Goal: Task Accomplishment & Management: Manage account settings

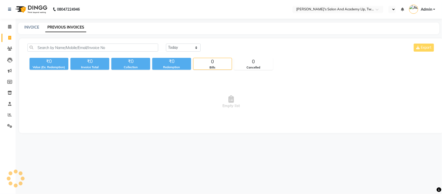
select select "en"
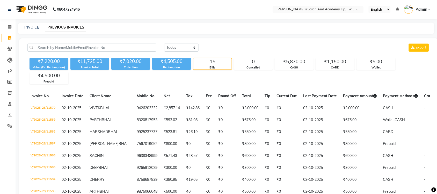
click at [338, 9] on input "text" at bounding box center [313, 9] width 75 height 5
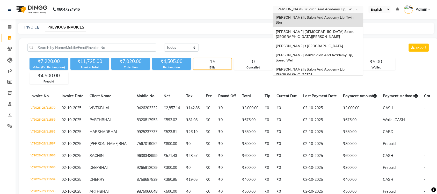
scroll to position [17, 0]
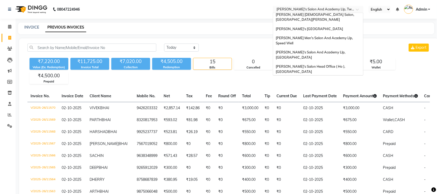
click at [341, 78] on span "[PERSON_NAME] Men's Salon & Academy Llp, [GEOGRAPHIC_DATA]" at bounding box center [313, 82] width 74 height 9
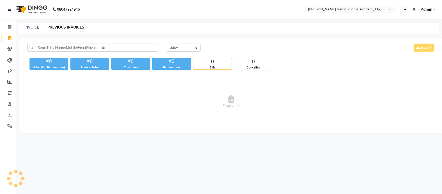
select select "en"
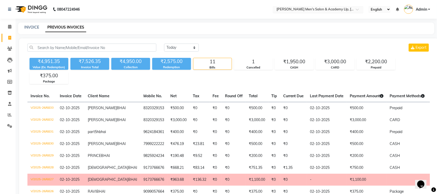
click at [341, 9] on input "text" at bounding box center [313, 9] width 75 height 5
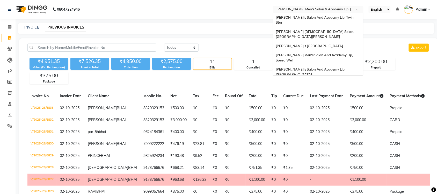
scroll to position [17, 0]
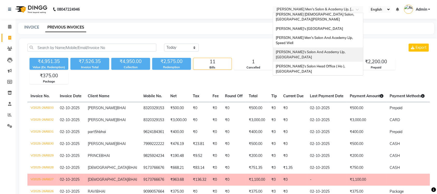
click at [346, 47] on div "[PERSON_NAME]'s Salon And Academy Llp, [GEOGRAPHIC_DATA]" at bounding box center [318, 54] width 90 height 14
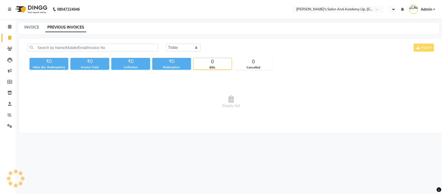
select select "en"
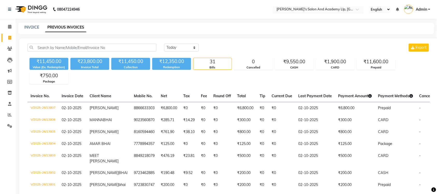
click at [322, 8] on input "text" at bounding box center [313, 9] width 75 height 5
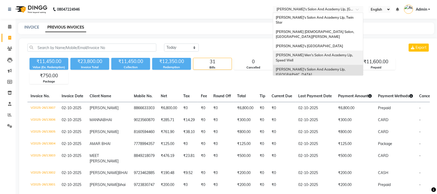
click at [342, 53] on span "[PERSON_NAME] Men's Salon And Academy Llp, Speed Well" at bounding box center [315, 57] width 78 height 9
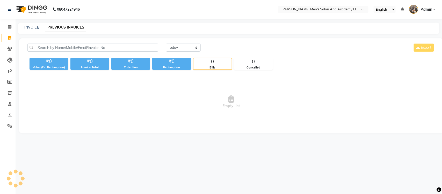
select select "en"
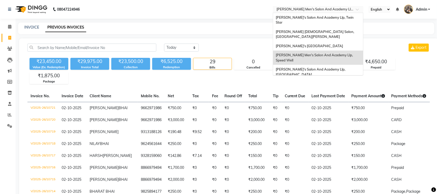
click at [345, 10] on input "text" at bounding box center [313, 9] width 75 height 5
click at [343, 44] on span "[PERSON_NAME]'s [GEOGRAPHIC_DATA]" at bounding box center [309, 46] width 67 height 4
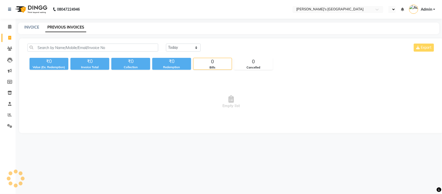
select select "en"
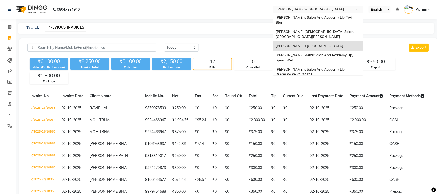
click at [339, 8] on input "text" at bounding box center [313, 9] width 75 height 5
click at [341, 27] on div "[PERSON_NAME] [DEMOGRAPHIC_DATA] Salon, [GEOGRAPHIC_DATA][PERSON_NAME]" at bounding box center [318, 34] width 90 height 14
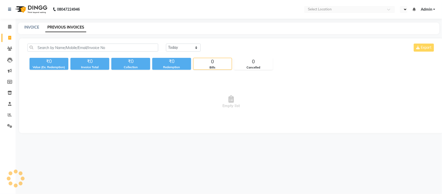
select select "en"
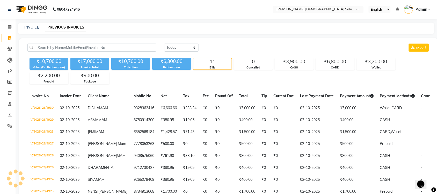
click at [327, 10] on input "text" at bounding box center [313, 9] width 75 height 5
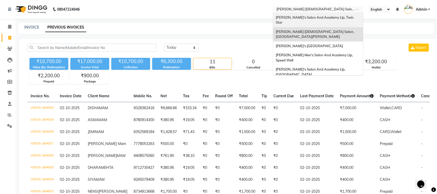
click at [326, 15] on span "[PERSON_NAME]'s Salon And Academy Llp, Twin Star" at bounding box center [315, 19] width 79 height 9
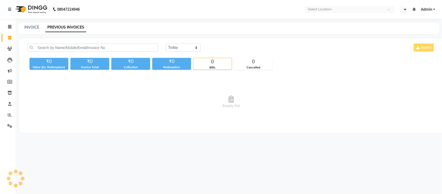
select select "en"
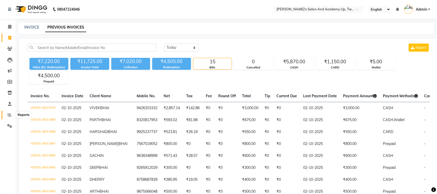
click at [11, 113] on icon at bounding box center [10, 115] width 4 height 4
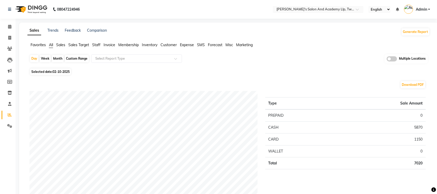
click at [395, 57] on span at bounding box center [392, 58] width 10 height 5
click at [387, 60] on input "checkbox" at bounding box center [387, 60] width 0 height 0
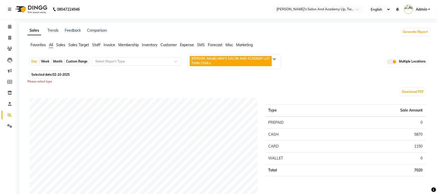
click at [274, 58] on span at bounding box center [274, 59] width 10 height 10
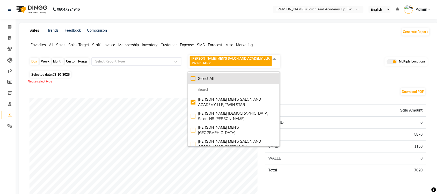
click at [195, 81] on div "Select All" at bounding box center [234, 78] width 86 height 5
checkbox input "true"
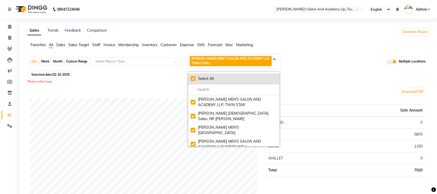
checkbox input "true"
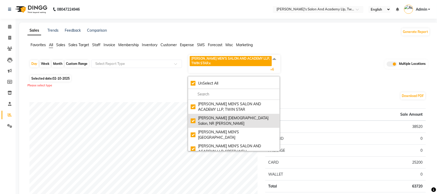
click at [193, 117] on div "Elaine Ladies Salon, NR Balaji Hall" at bounding box center [234, 120] width 86 height 11
checkbox input "false"
click at [196, 116] on div "Elaine Ladies Salon, NR Balaji Hall" at bounding box center [234, 120] width 86 height 11
checkbox input "true"
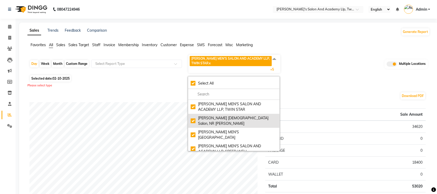
checkbox input "true"
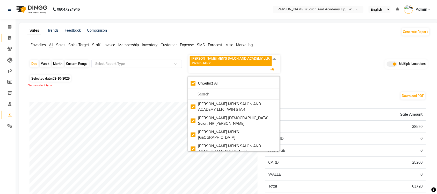
click at [11, 34] on link "Invoice" at bounding box center [8, 38] width 12 height 9
select select "service"
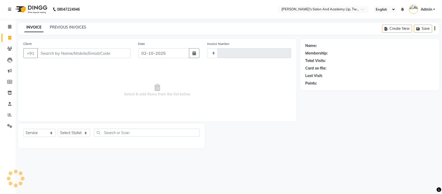
type input "11571"
select select "6985"
click at [63, 30] on div "PREVIOUS INVOICES" at bounding box center [68, 27] width 37 height 5
click at [69, 27] on link "PREVIOUS INVOICES" at bounding box center [68, 27] width 37 height 5
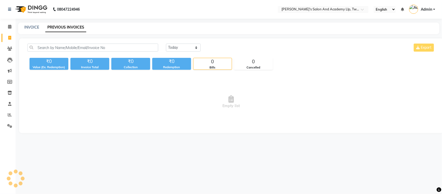
select select "en"
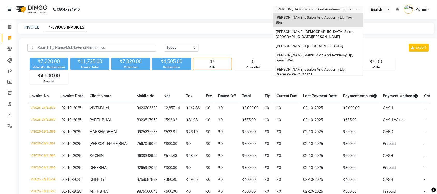
click at [342, 9] on input "text" at bounding box center [313, 9] width 75 height 5
click at [335, 28] on div "[PERSON_NAME] [DEMOGRAPHIC_DATA] Salon, [GEOGRAPHIC_DATA][PERSON_NAME]" at bounding box center [318, 34] width 90 height 14
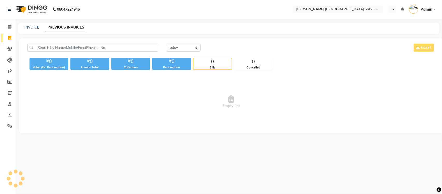
select select "en"
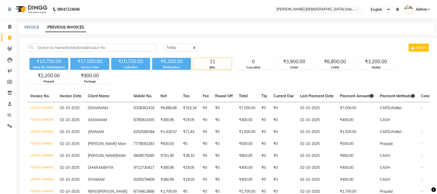
click at [298, 11] on input "text" at bounding box center [313, 9] width 75 height 5
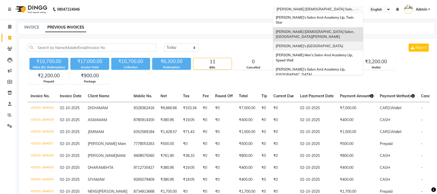
click at [299, 44] on span "Sandy Men's Salon And Academy Llp, Mavdi Main Road" at bounding box center [309, 46] width 67 height 4
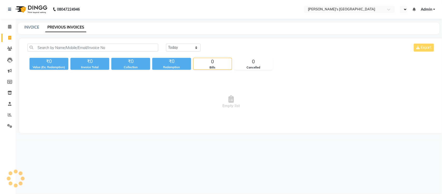
select select "en"
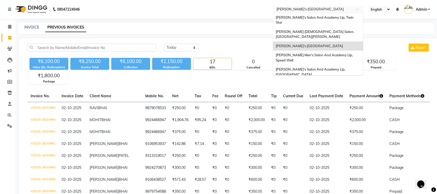
click at [321, 8] on input "text" at bounding box center [313, 9] width 75 height 5
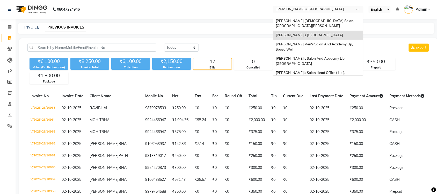
scroll to position [17, 0]
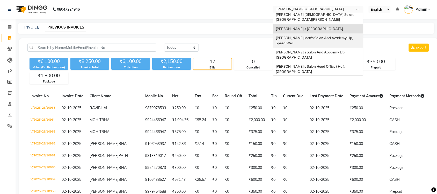
click at [329, 36] on span "[PERSON_NAME] Men's Salon And Academy Llp, Speed Well" at bounding box center [315, 40] width 78 height 9
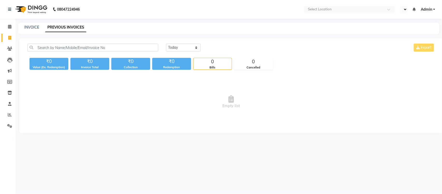
select select "en"
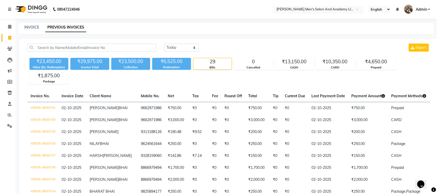
click at [338, 9] on input "text" at bounding box center [313, 9] width 75 height 5
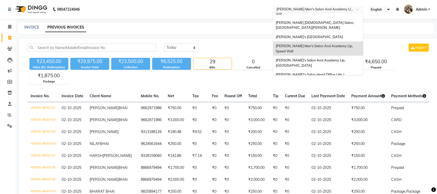
scroll to position [17, 0]
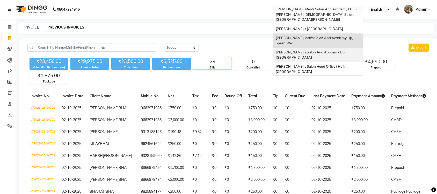
click at [331, 48] on div "[PERSON_NAME]'s Salon And Academy Llp, [GEOGRAPHIC_DATA]" at bounding box center [318, 55] width 90 height 14
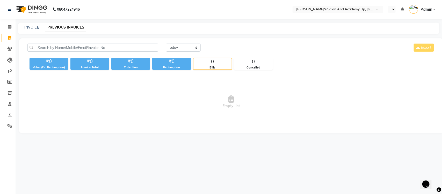
select select "en"
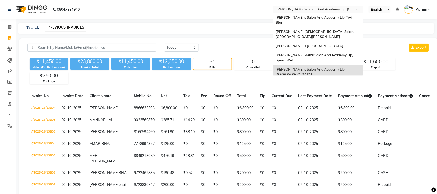
click at [334, 8] on input "text" at bounding box center [313, 9] width 75 height 5
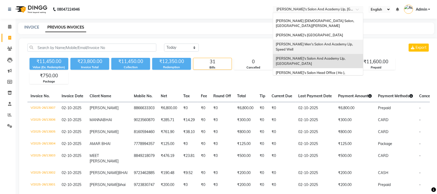
scroll to position [17, 0]
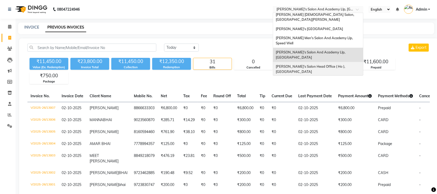
click at [331, 65] on div "[PERSON_NAME]'s Salon Head Office ( Ho ), [GEOGRAPHIC_DATA]" at bounding box center [318, 69] width 90 height 14
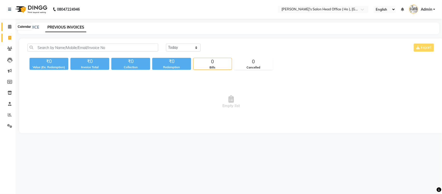
click at [9, 28] on icon at bounding box center [9, 27] width 3 height 4
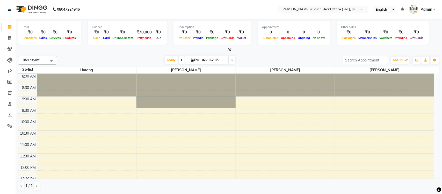
click at [120, 10] on nav "08047224946 Select Location × Sandy Men's Salon Head Office ( Ho ), University …" at bounding box center [221, 9] width 442 height 19
click at [10, 38] on icon at bounding box center [9, 38] width 3 height 4
select select "service"
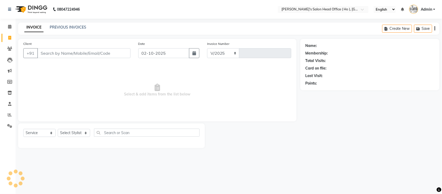
select select "6981"
type input "0007"
click at [61, 28] on link "PREVIOUS INVOICES" at bounding box center [68, 27] width 37 height 5
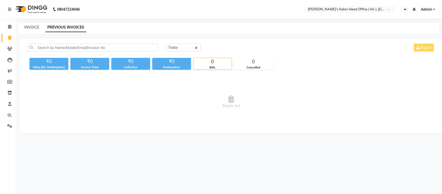
select select "en"
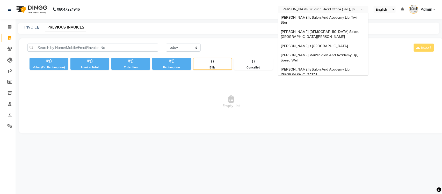
click at [351, 7] on input "text" at bounding box center [318, 9] width 75 height 5
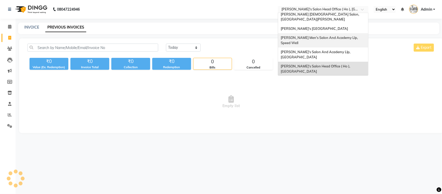
click at [347, 35] on span "Sandy Men's Salon And Academy Llp, Speed Well" at bounding box center [320, 39] width 78 height 9
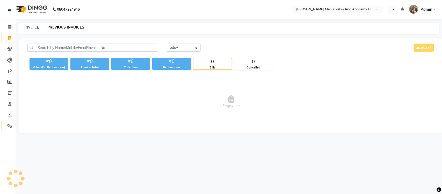
select select "en"
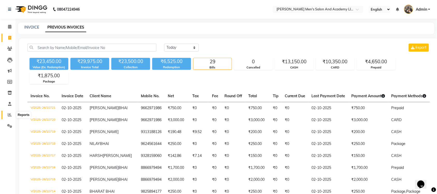
click at [12, 114] on span at bounding box center [9, 115] width 9 height 6
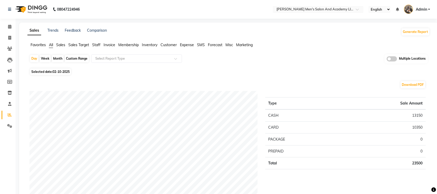
click at [63, 44] on span "Sales" at bounding box center [60, 44] width 9 height 5
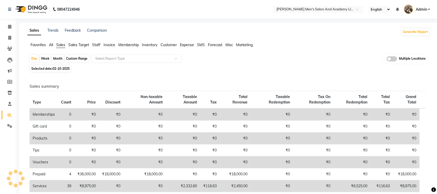
click at [75, 59] on div "Custom Range" at bounding box center [77, 58] width 24 height 7
select select "10"
select select "2025"
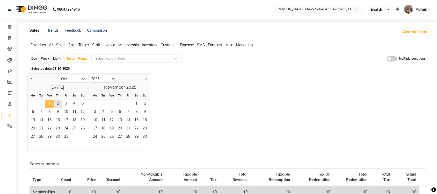
click at [47, 101] on span "1" at bounding box center [49, 104] width 8 height 8
click at [33, 81] on button "Previous month" at bounding box center [32, 79] width 4 height 8
select select "9"
click at [35, 104] on span "1" at bounding box center [33, 104] width 8 height 8
click at [43, 135] on span "30" at bounding box center [41, 137] width 8 height 8
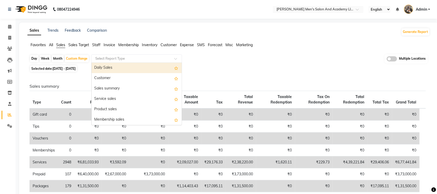
click at [133, 59] on input "text" at bounding box center [131, 58] width 75 height 5
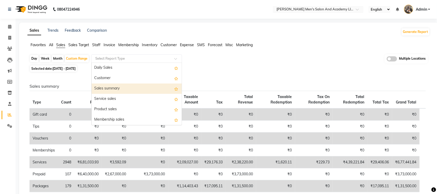
scroll to position [32, 0]
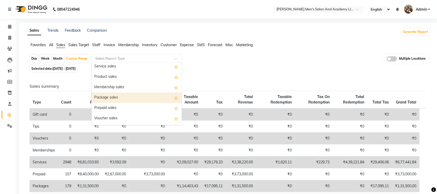
click at [134, 99] on div "Package sales" at bounding box center [137, 97] width 90 height 10
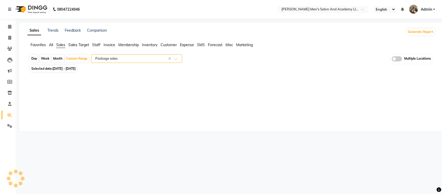
select select "full_report"
select select "csv"
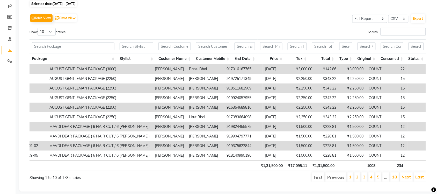
scroll to position [0, 0]
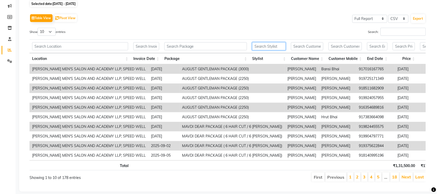
click at [277, 47] on input "text" at bounding box center [269, 46] width 34 height 8
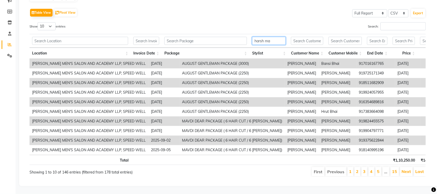
type input "harsh ma"
click at [412, 167] on li "Next" at bounding box center [406, 171] width 13 height 9
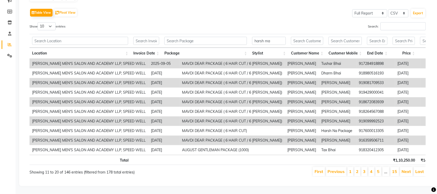
click at [412, 167] on li "Next" at bounding box center [406, 171] width 13 height 9
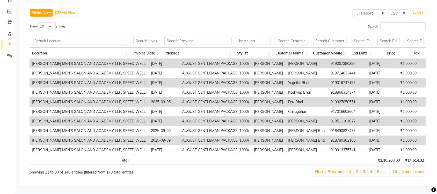
click at [412, 167] on li "Next" at bounding box center [406, 171] width 13 height 9
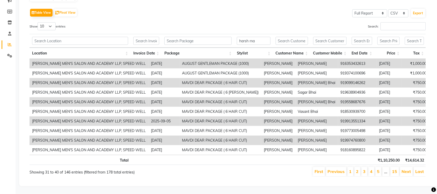
click at [412, 167] on li "Next" at bounding box center [406, 171] width 13 height 9
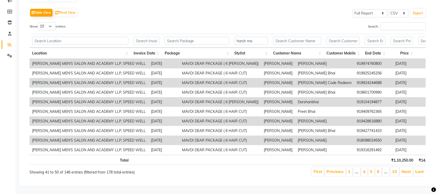
click at [412, 167] on li "Next" at bounding box center [406, 171] width 13 height 9
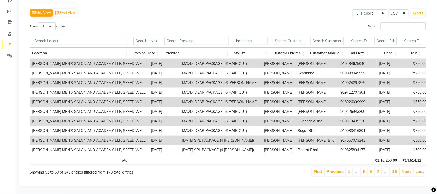
click at [412, 167] on li "Next" at bounding box center [406, 171] width 13 height 9
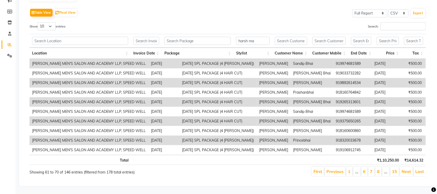
click at [412, 167] on li "Next" at bounding box center [406, 171] width 13 height 9
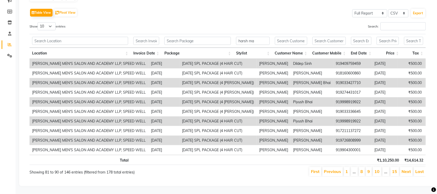
click at [412, 167] on li "Next" at bounding box center [406, 171] width 13 height 9
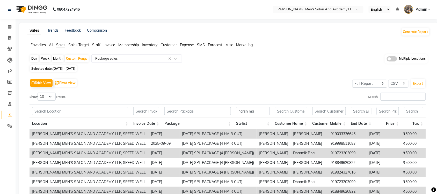
click at [95, 45] on span "Staff" at bounding box center [96, 44] width 8 height 5
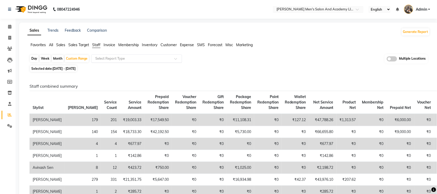
click at [128, 59] on input "text" at bounding box center [131, 58] width 75 height 5
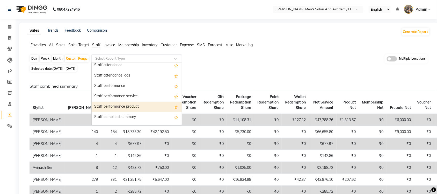
scroll to position [97, 0]
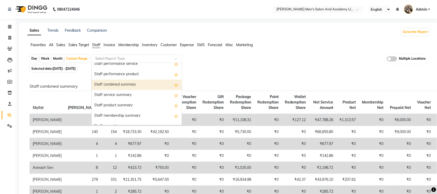
click at [143, 87] on div "Staff combined summary" at bounding box center [137, 85] width 90 height 10
select select "full_report"
select select "csv"
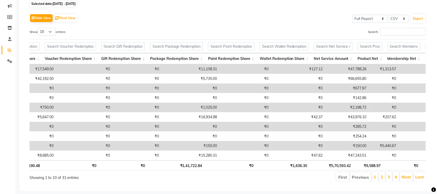
scroll to position [0, 0]
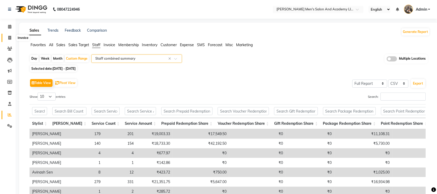
click at [12, 38] on span at bounding box center [9, 38] width 9 height 6
select select "service"
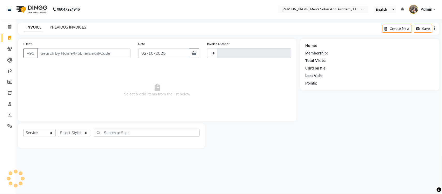
click at [58, 29] on link "PREVIOUS INVOICES" at bounding box center [68, 27] width 37 height 5
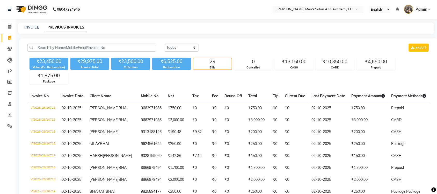
click at [325, 10] on input "text" at bounding box center [313, 9] width 75 height 5
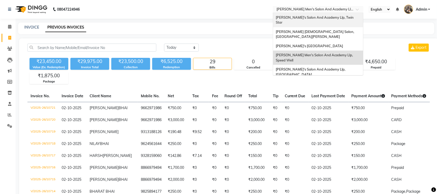
click at [320, 19] on span "Sandy Men's Salon And Academy Llp, Twin Star" at bounding box center [315, 19] width 79 height 9
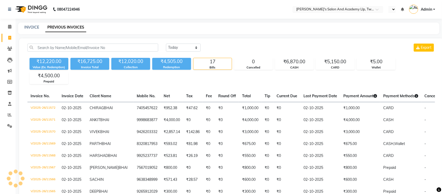
select select "en"
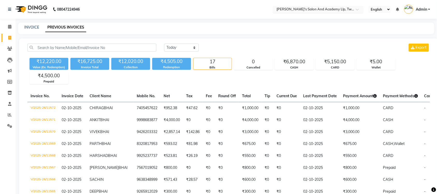
click at [342, 9] on input "text" at bounding box center [313, 9] width 75 height 5
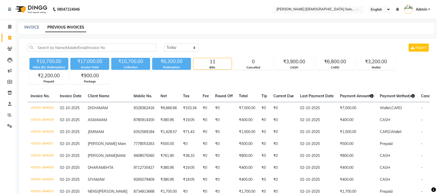
click at [334, 9] on input "text" at bounding box center [313, 9] width 75 height 5
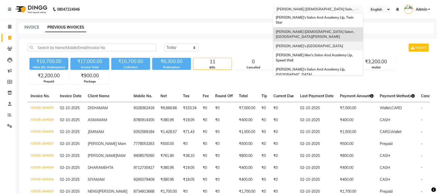
click at [332, 44] on span "[PERSON_NAME]'s [GEOGRAPHIC_DATA]" at bounding box center [309, 46] width 67 height 4
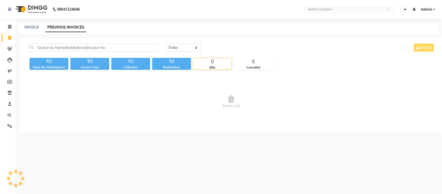
select select "en"
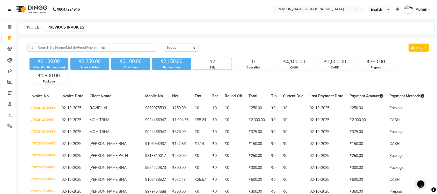
click at [320, 9] on input "text" at bounding box center [313, 9] width 75 height 5
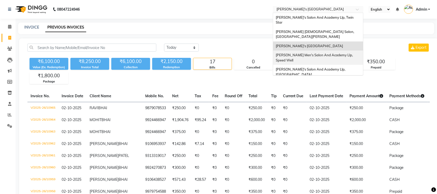
click at [330, 53] on span "[PERSON_NAME] Men's Salon And Academy Llp, Speed Well" at bounding box center [315, 57] width 78 height 9
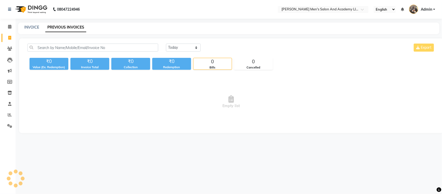
select select "en"
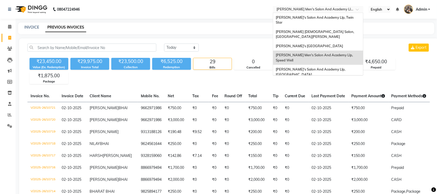
click at [328, 10] on input "text" at bounding box center [313, 9] width 75 height 5
click at [327, 67] on span "[PERSON_NAME]'s Salon And Academy Llp, [GEOGRAPHIC_DATA]" at bounding box center [311, 71] width 70 height 9
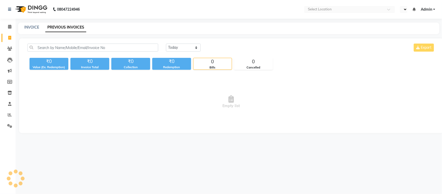
select select "en"
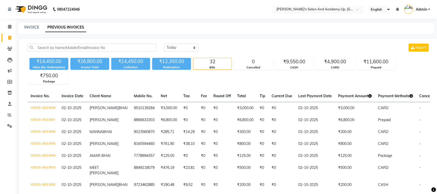
click at [322, 11] on input "text" at bounding box center [313, 9] width 75 height 5
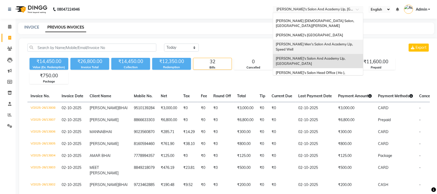
scroll to position [17, 0]
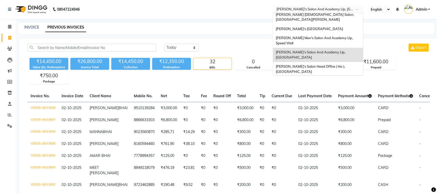
click at [320, 78] on span "[PERSON_NAME] Men's Salon & Academy Llp, [GEOGRAPHIC_DATA]" at bounding box center [313, 82] width 74 height 9
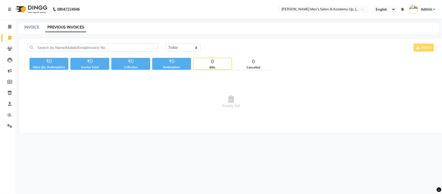
select select "en"
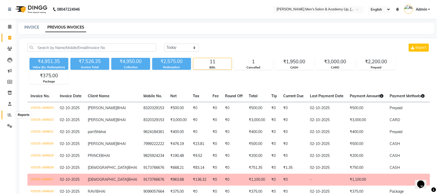
click at [10, 116] on icon at bounding box center [10, 115] width 4 height 4
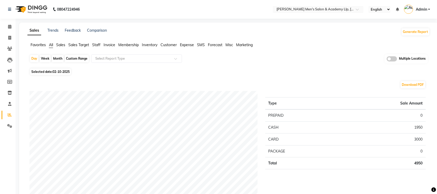
drag, startPoint x: 395, startPoint y: 60, endPoint x: 385, endPoint y: 59, distance: 10.6
click at [395, 59] on span at bounding box center [392, 58] width 10 height 5
click at [387, 60] on input "checkbox" at bounding box center [387, 60] width 0 height 0
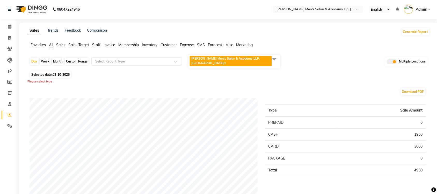
drag, startPoint x: 274, startPoint y: 58, endPoint x: 268, endPoint y: 60, distance: 5.5
click at [273, 58] on span at bounding box center [274, 59] width 10 height 10
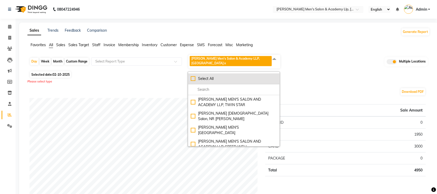
click at [191, 76] on div "Select All" at bounding box center [234, 78] width 86 height 5
checkbox input "true"
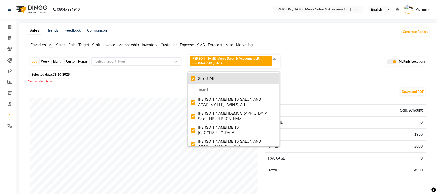
checkbox input "true"
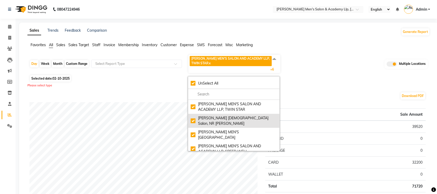
click at [193, 116] on div "[PERSON_NAME] [DEMOGRAPHIC_DATA] Salon, NR [PERSON_NAME]" at bounding box center [234, 120] width 86 height 11
checkbox input "false"
click at [193, 116] on div "[PERSON_NAME] [DEMOGRAPHIC_DATA] Salon, NR [PERSON_NAME]" at bounding box center [234, 120] width 86 height 11
checkbox input "true"
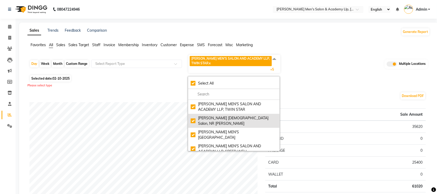
checkbox input "true"
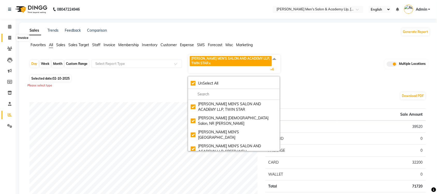
click at [10, 37] on icon at bounding box center [9, 38] width 3 height 4
select select "service"
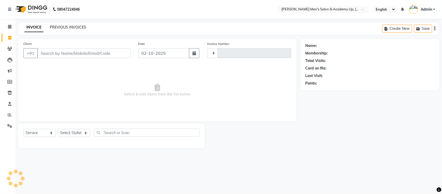
click at [78, 29] on link "PREVIOUS INVOICES" at bounding box center [68, 27] width 37 height 5
